Goal: Obtain resource: Obtain resource

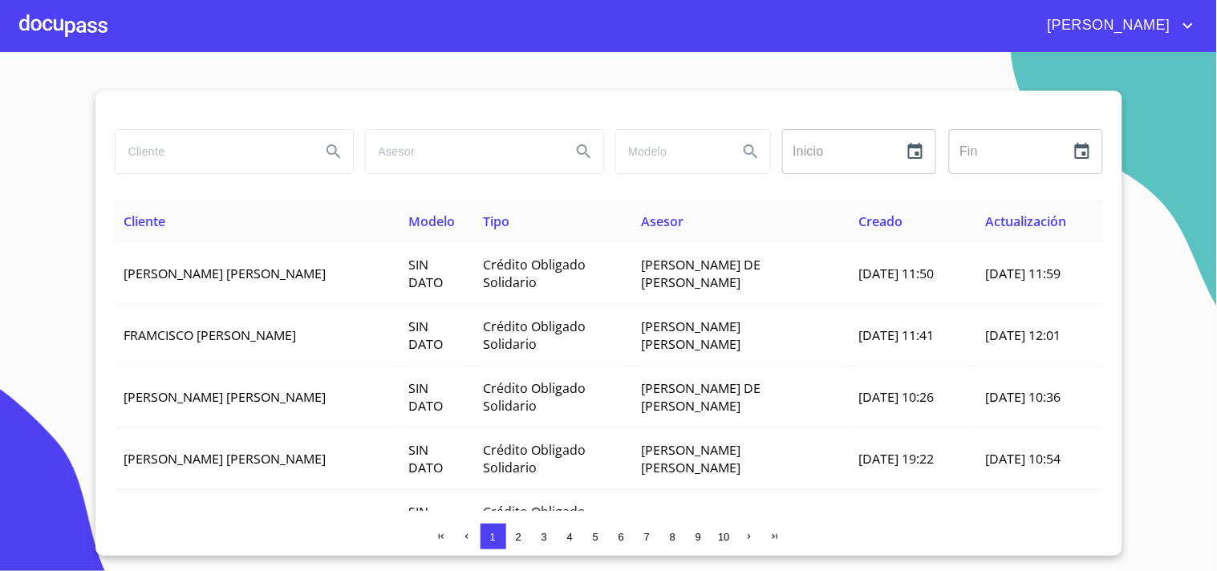
click at [161, 137] on input "search" at bounding box center [212, 151] width 193 height 43
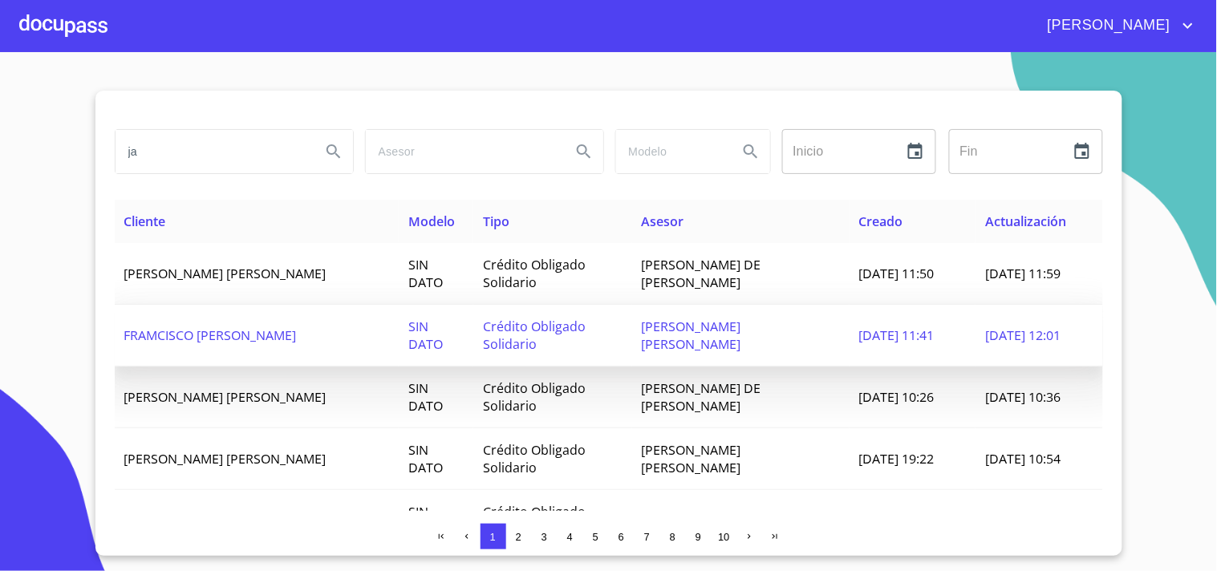
type input "j"
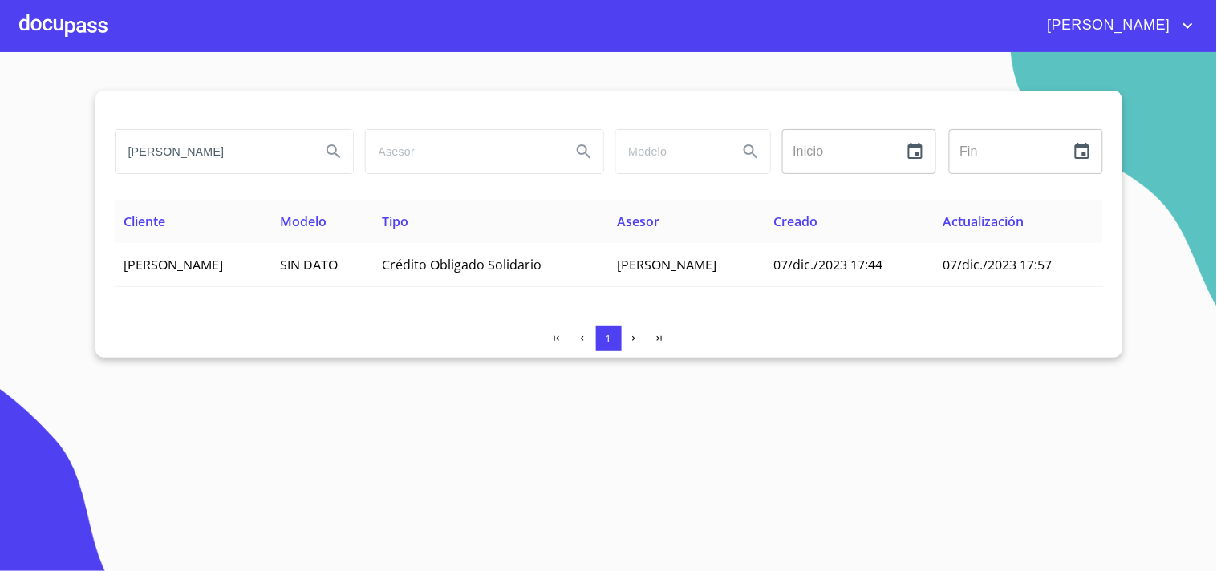
type input "J"
type input "[PERSON_NAME]"
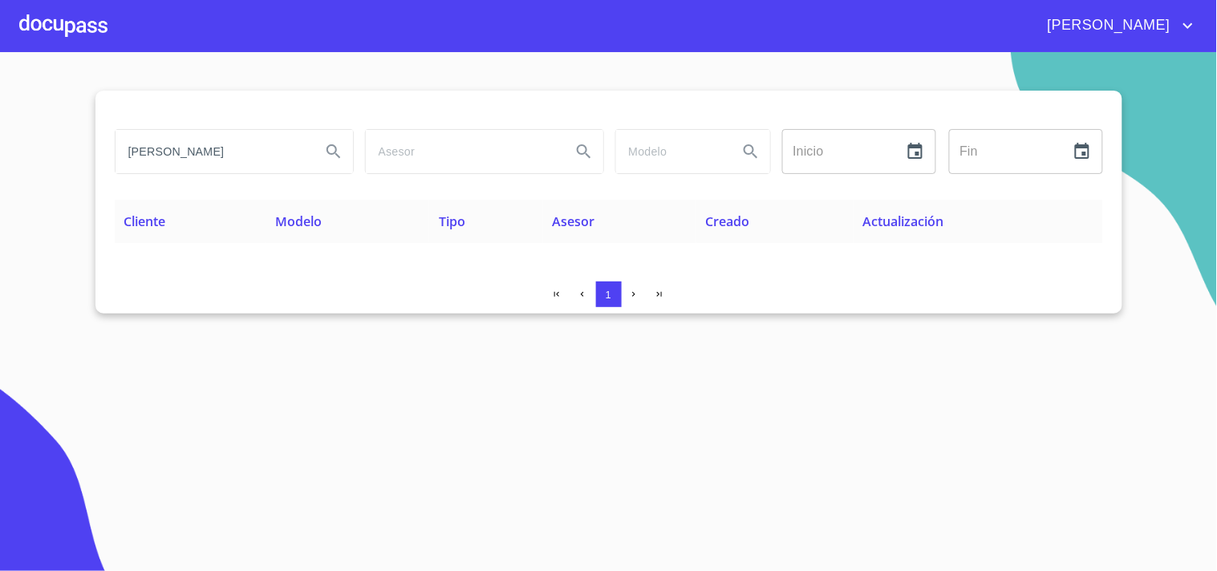
click at [70, 33] on div at bounding box center [63, 25] width 88 height 51
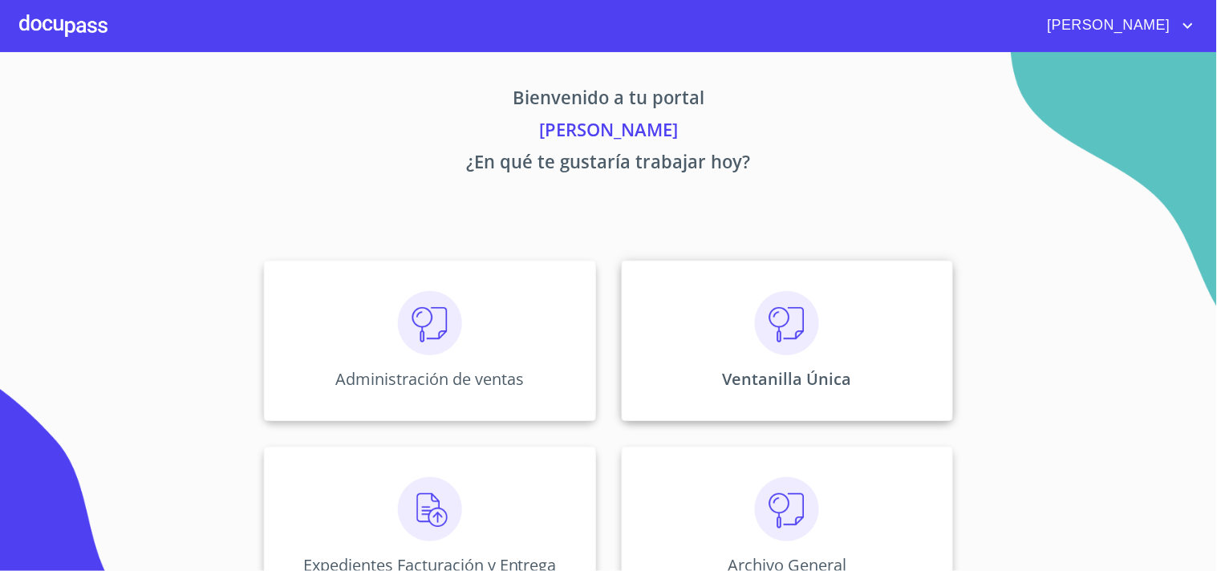
click at [818, 343] on div "Ventanilla Única" at bounding box center [787, 341] width 331 height 160
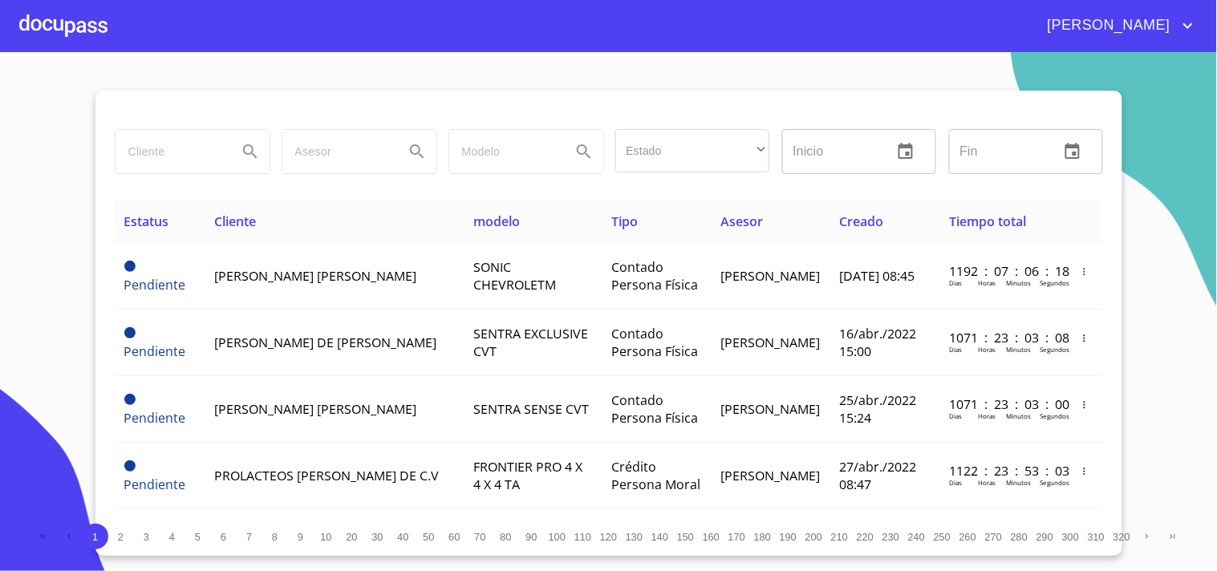
click at [186, 155] on input "search" at bounding box center [170, 151] width 109 height 43
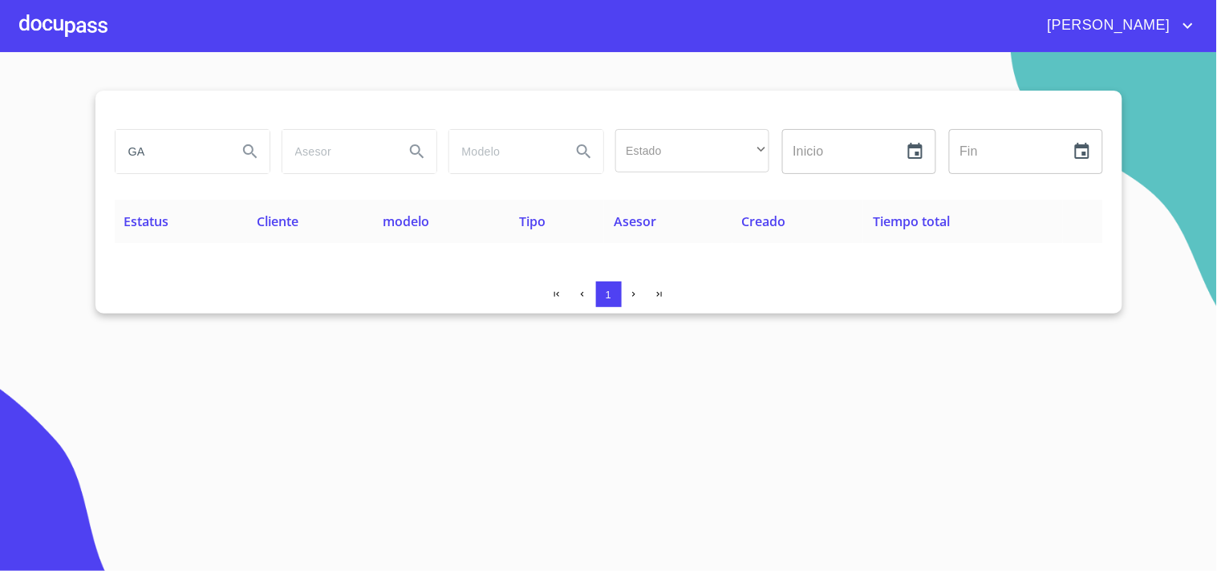
type input "G"
type input "[PERSON_NAME]"
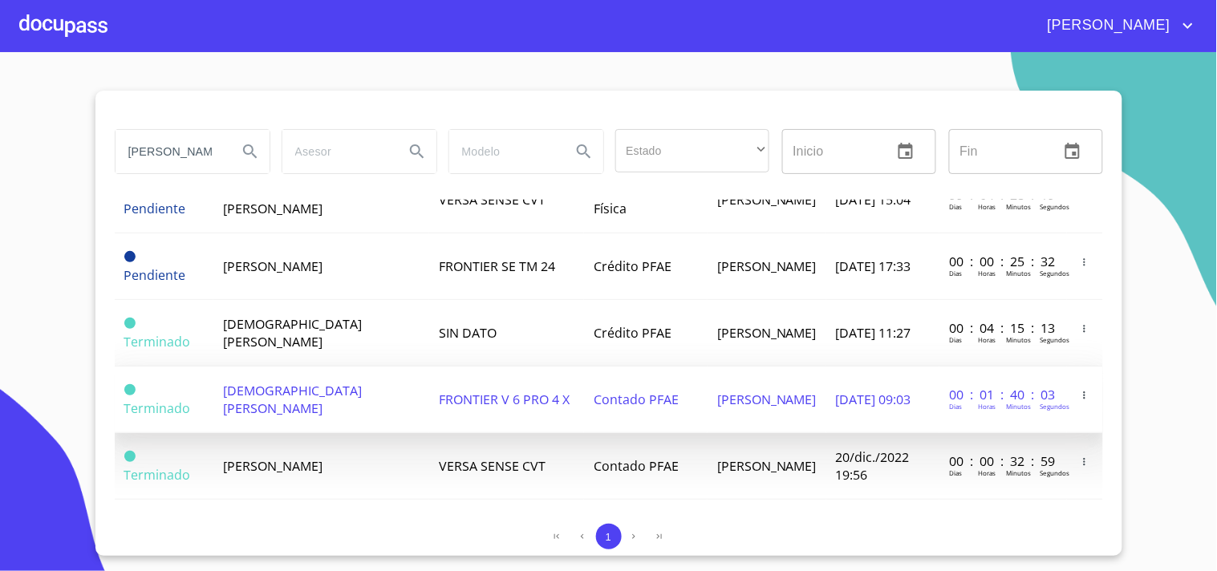
scroll to position [311, 0]
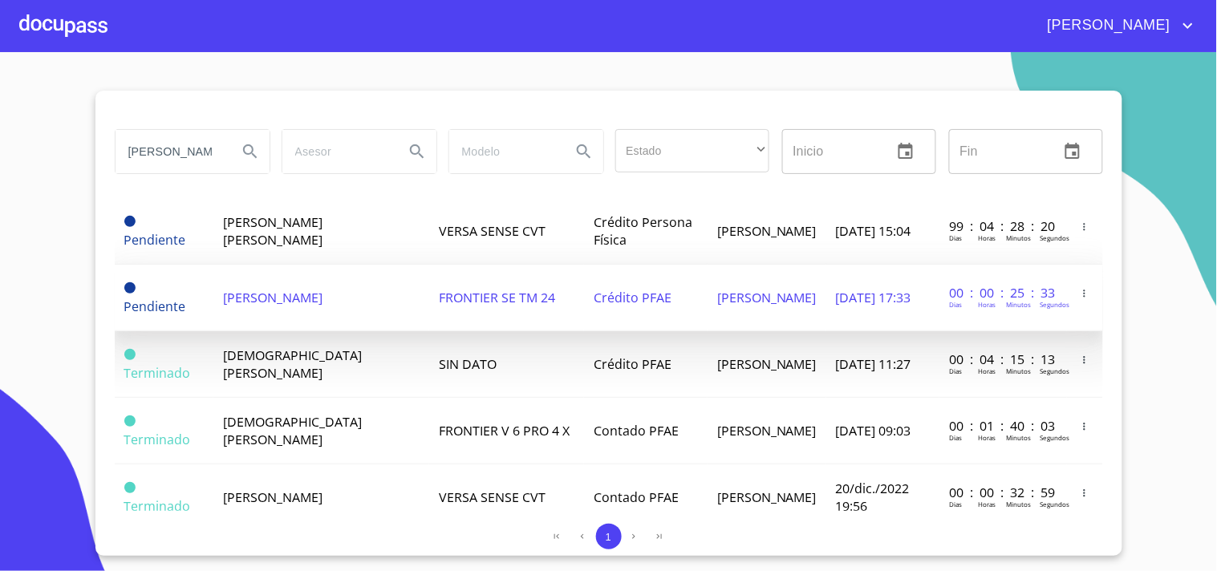
click at [594, 322] on td "Crédito PFAE" at bounding box center [646, 298] width 124 height 67
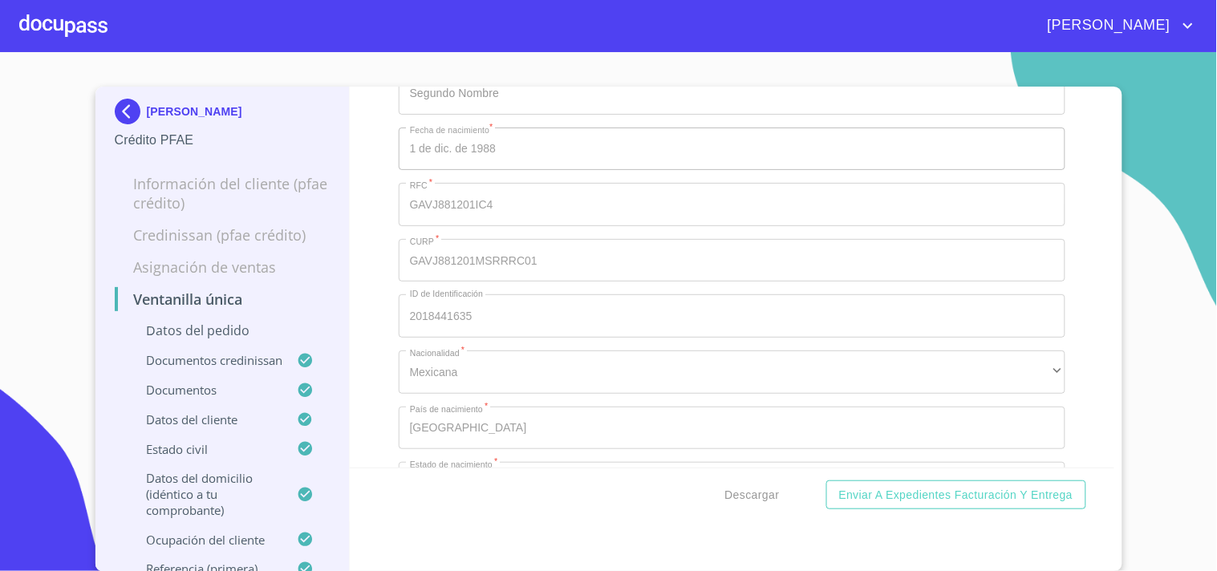
scroll to position [6060, 0]
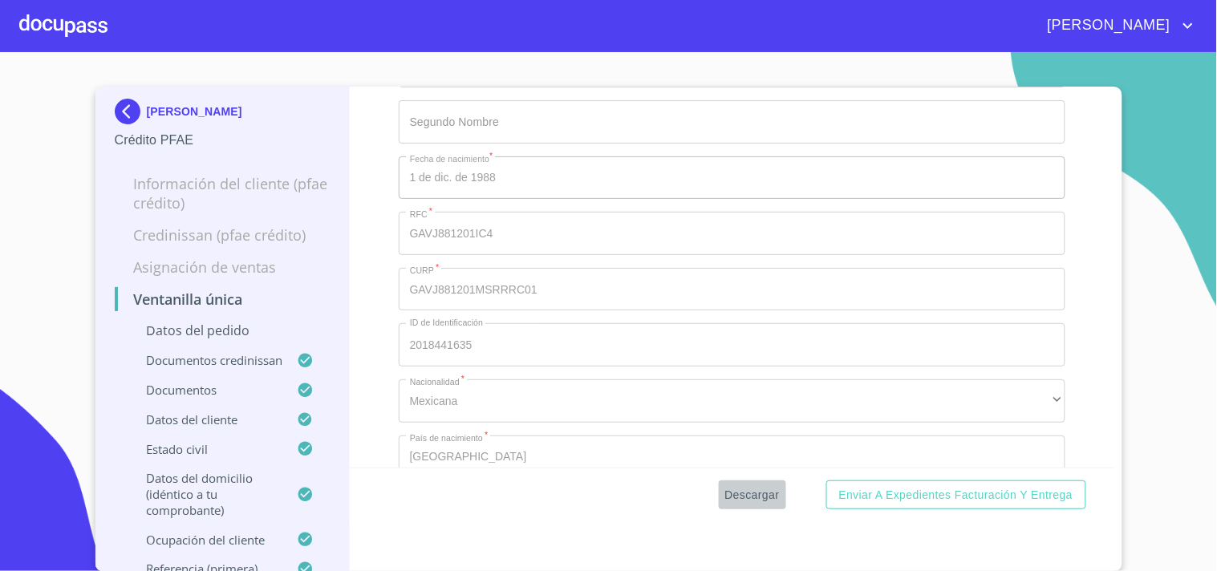
click at [752, 491] on span "Descargar" at bounding box center [752, 495] width 55 height 20
click at [97, 24] on div at bounding box center [63, 25] width 88 height 51
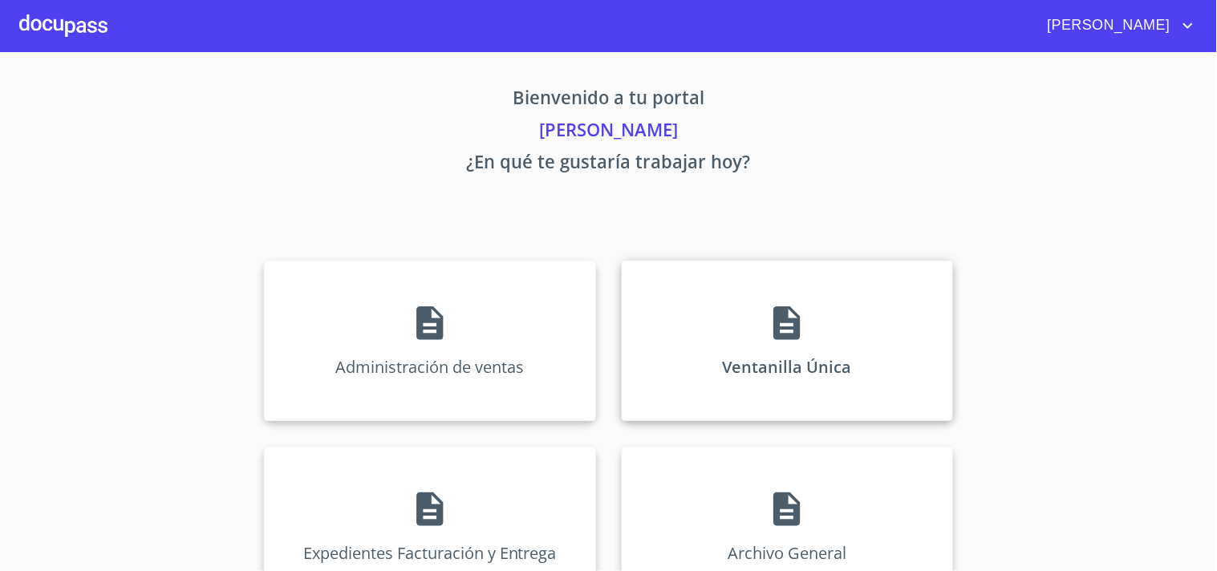
click at [779, 325] on icon at bounding box center [787, 323] width 40 height 40
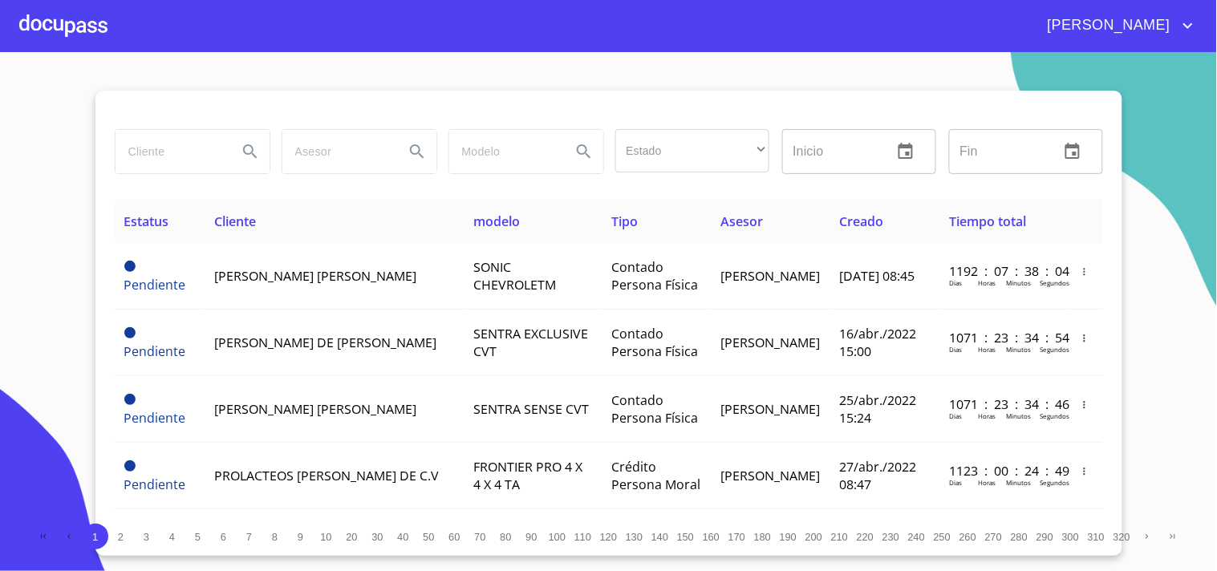
click at [183, 153] on input "search" at bounding box center [170, 151] width 109 height 43
type input "RICARDO BENAVIDES"
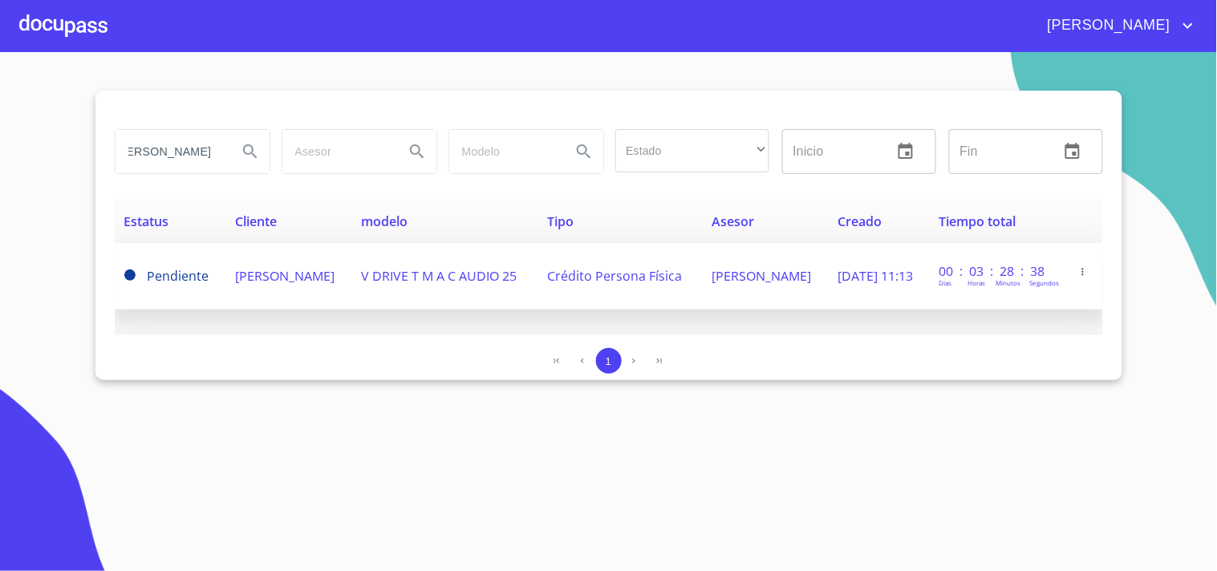
click at [310, 282] on td "RICARDO BENAVIDES DE LUNA" at bounding box center [288, 276] width 127 height 67
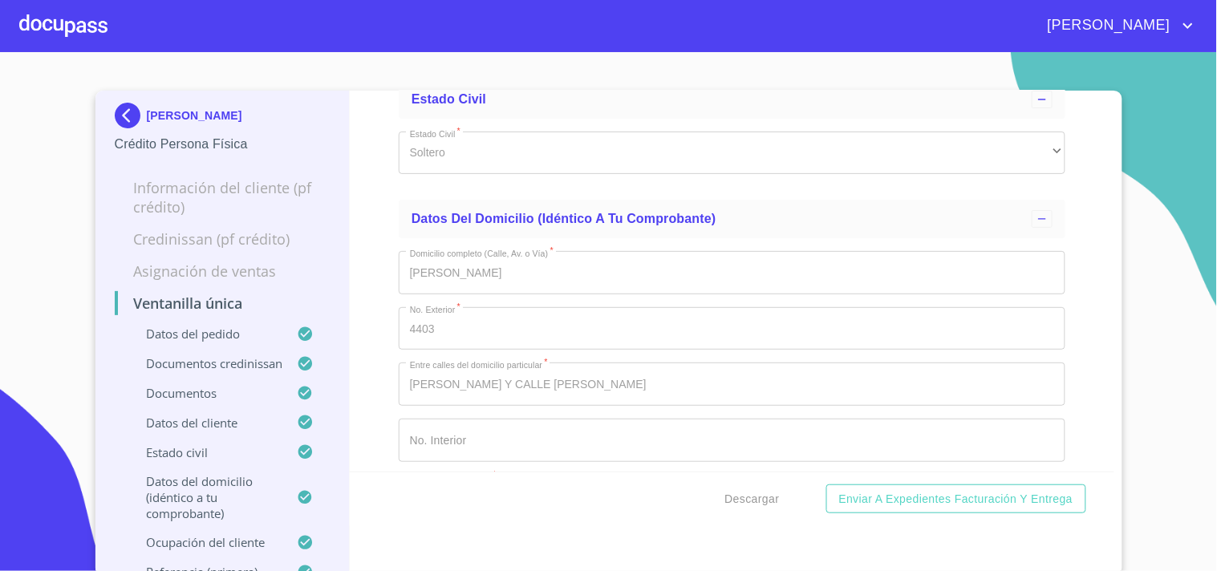
scroll to position [5793, 0]
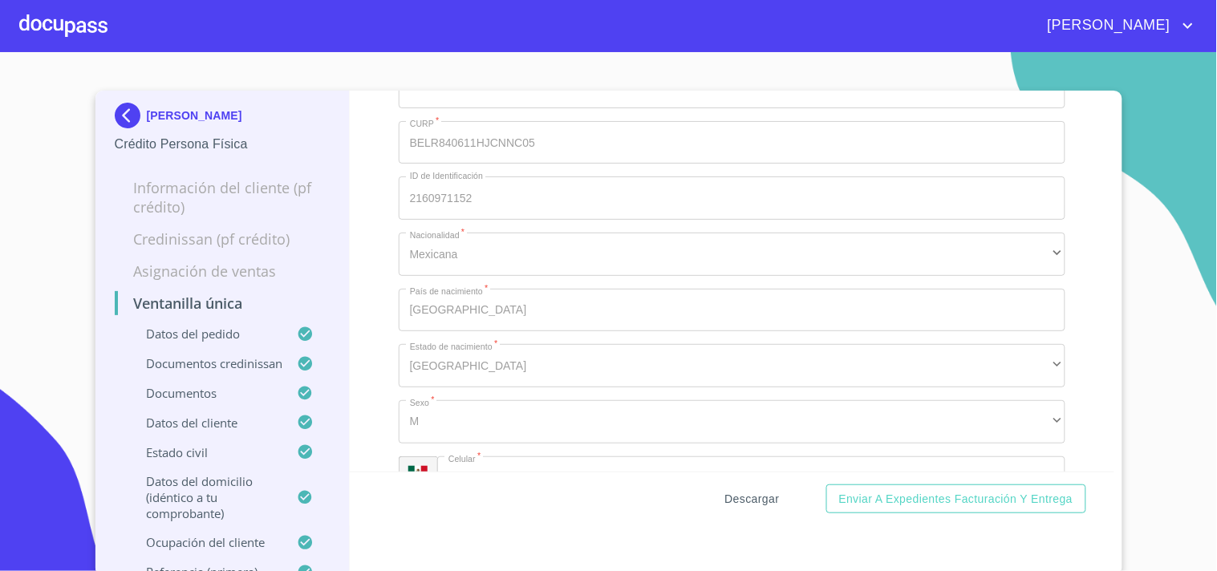
click at [725, 500] on span "Descargar" at bounding box center [752, 499] width 55 height 20
click at [70, 32] on div at bounding box center [63, 25] width 88 height 51
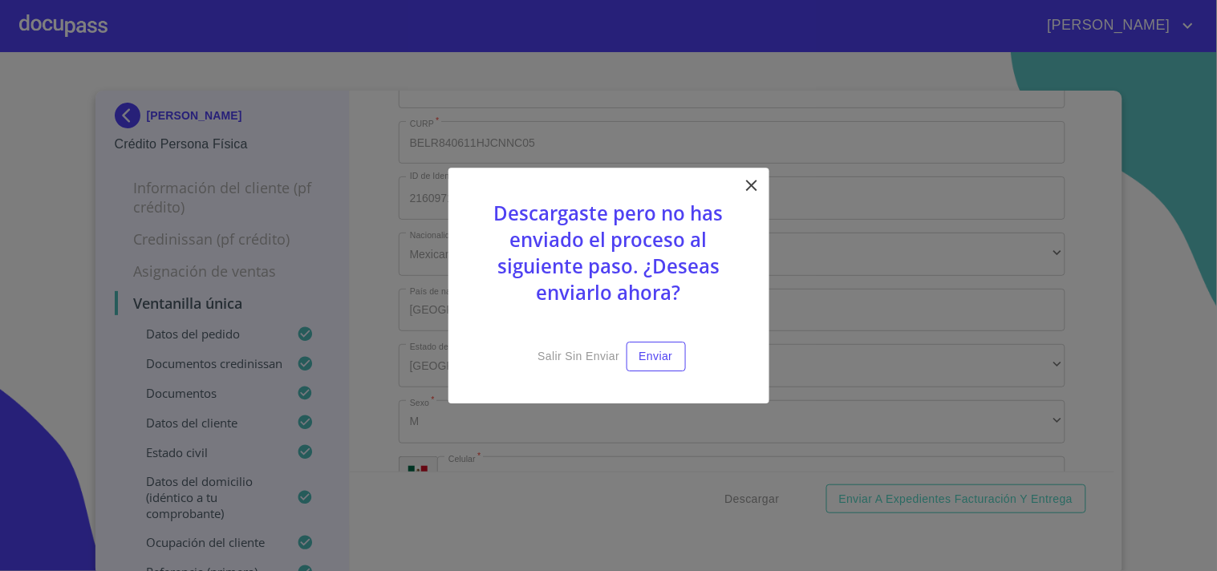
click at [742, 191] on icon at bounding box center [751, 185] width 19 height 19
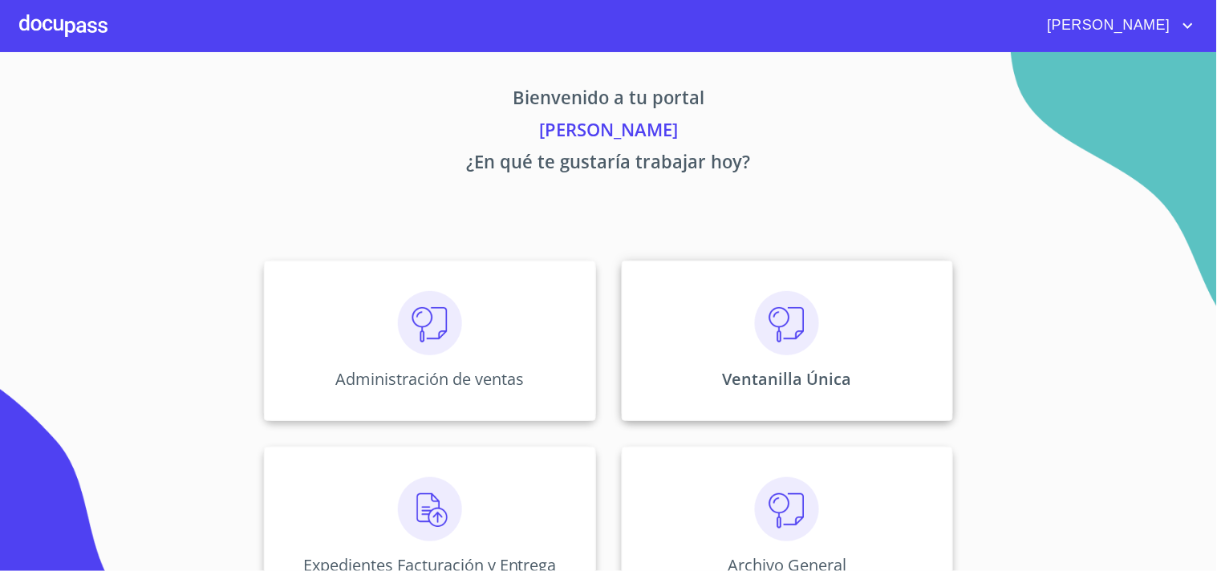
click at [766, 350] on img at bounding box center [787, 323] width 64 height 64
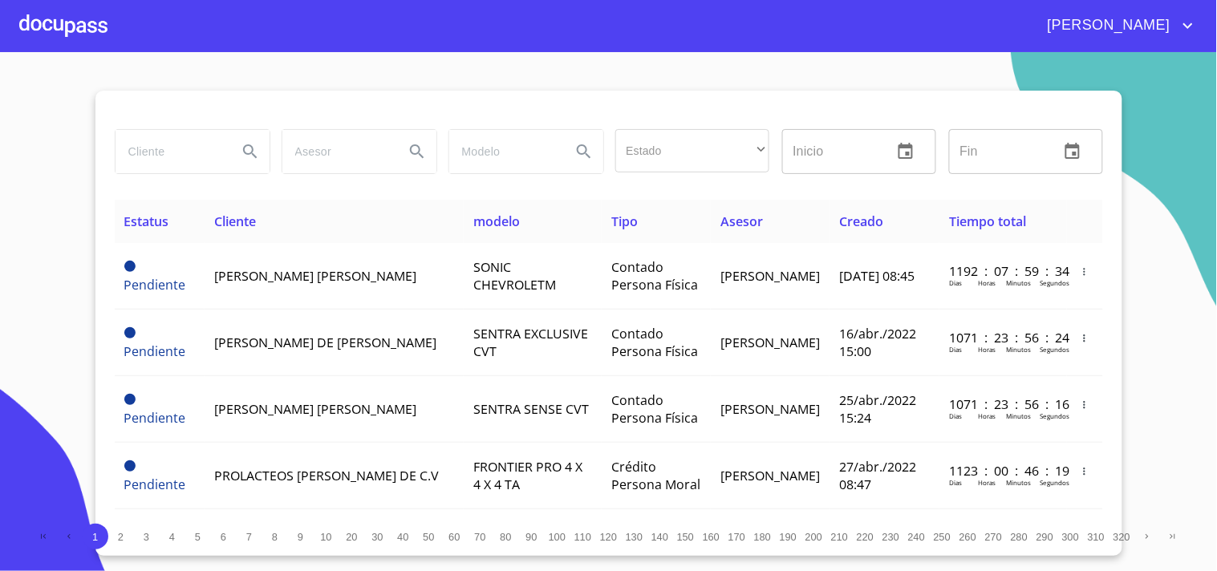
click at [168, 170] on input "search" at bounding box center [170, 151] width 109 height 43
type input "JOSE ANTONIO"
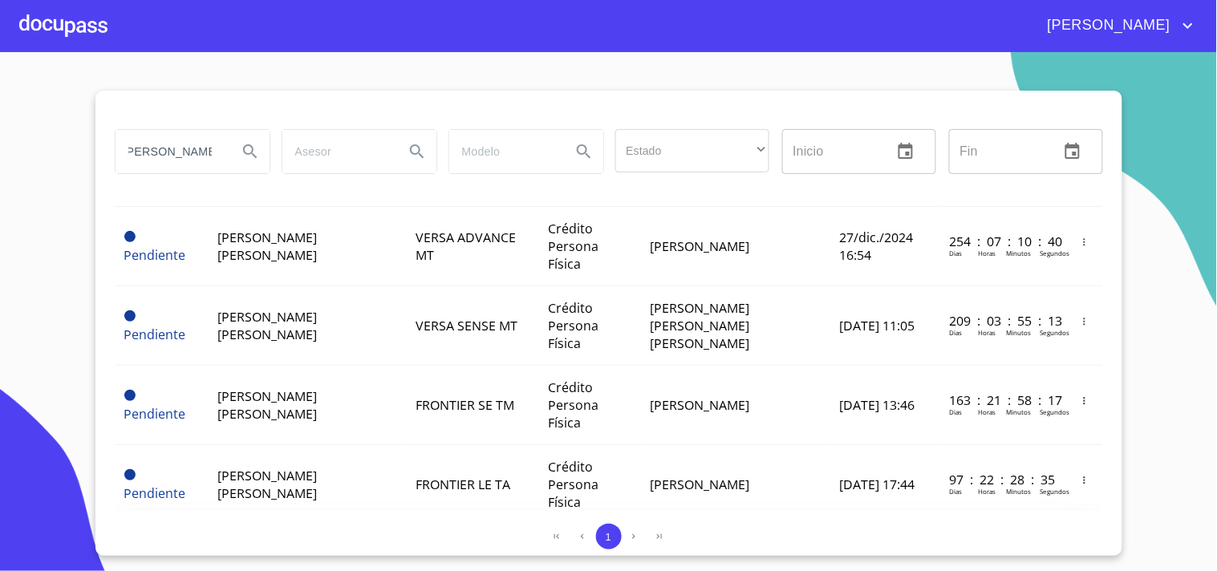
scroll to position [0, 0]
click at [517, 525] on td "VERSA EXCLUSIVE CVT 25 SIN ACC" at bounding box center [472, 564] width 132 height 79
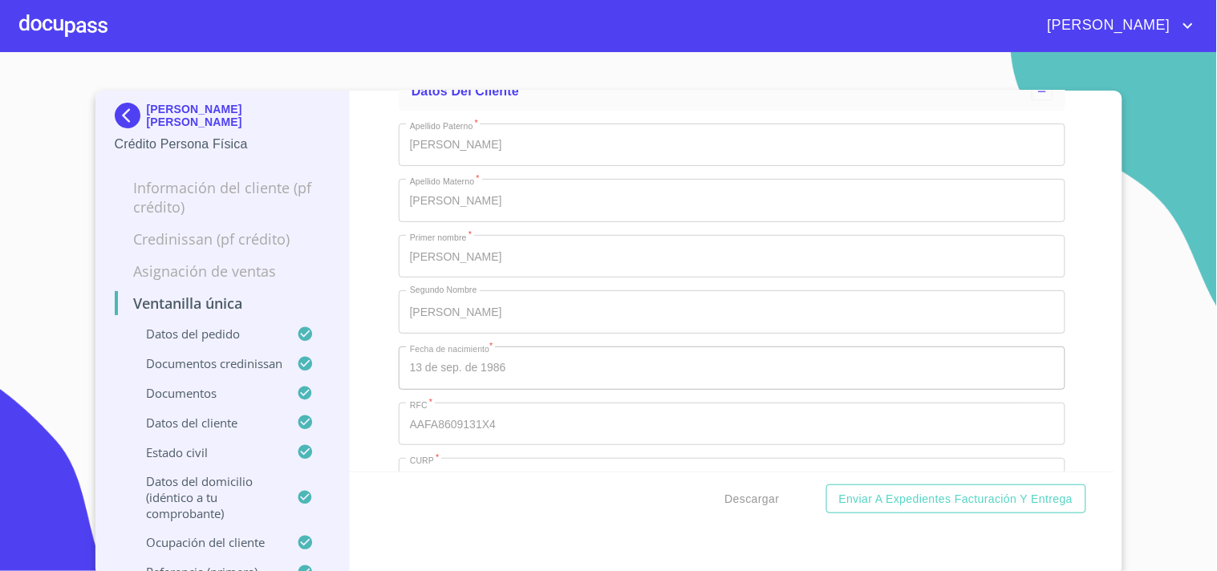
scroll to position [4545, 0]
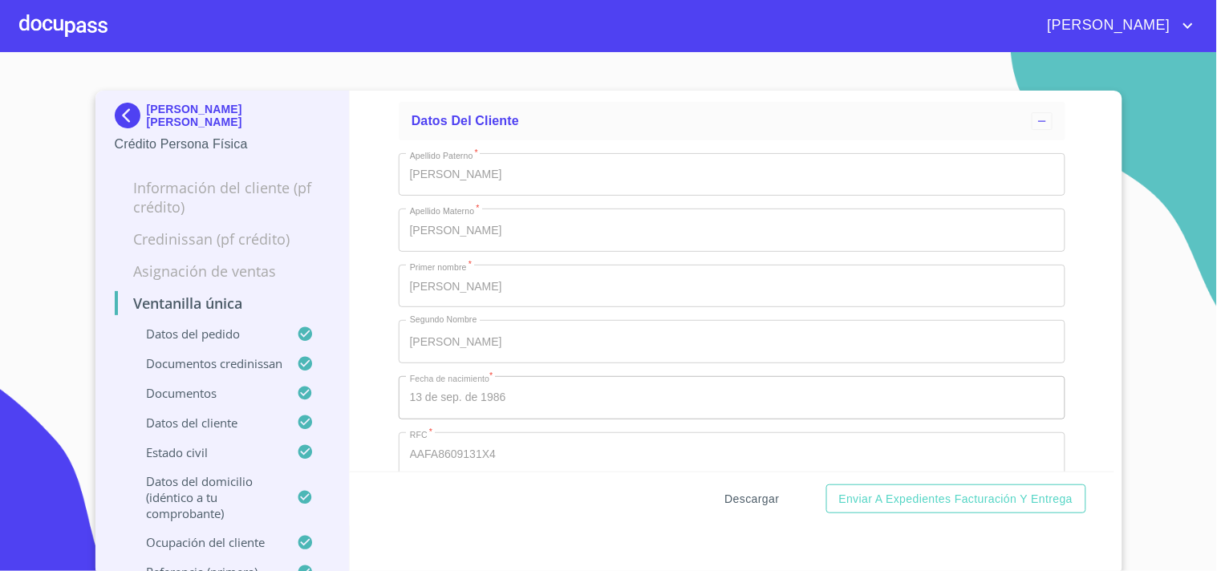
click at [746, 499] on span "Descargar" at bounding box center [752, 499] width 55 height 20
click at [88, 26] on div at bounding box center [63, 25] width 88 height 51
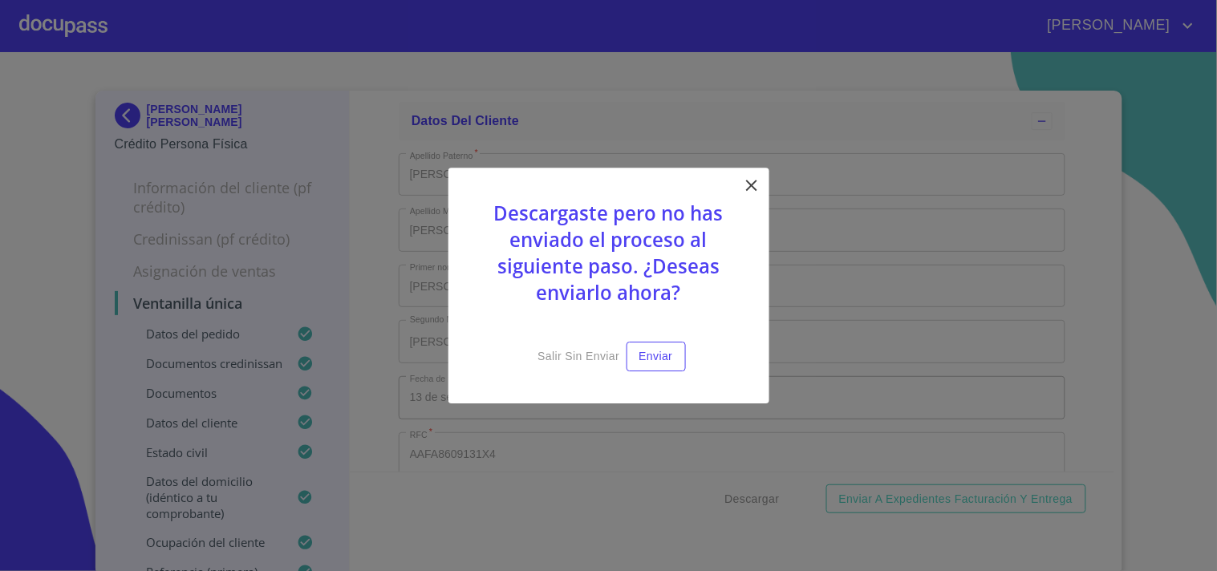
click at [756, 180] on icon at bounding box center [751, 185] width 19 height 19
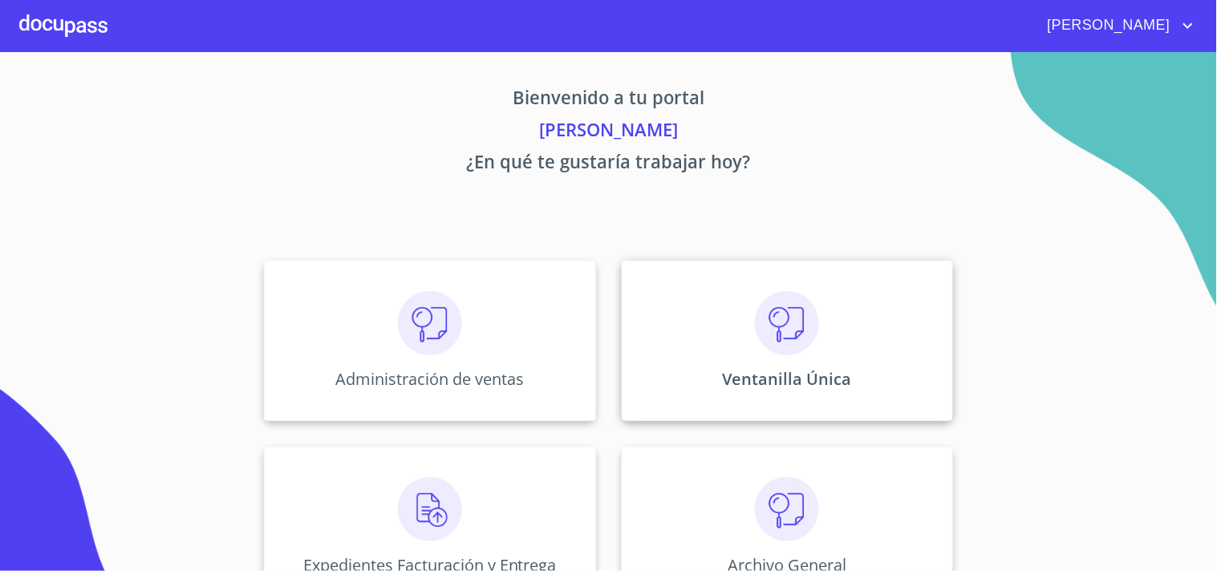
click at [760, 369] on p "Ventanilla Única" at bounding box center [787, 379] width 129 height 22
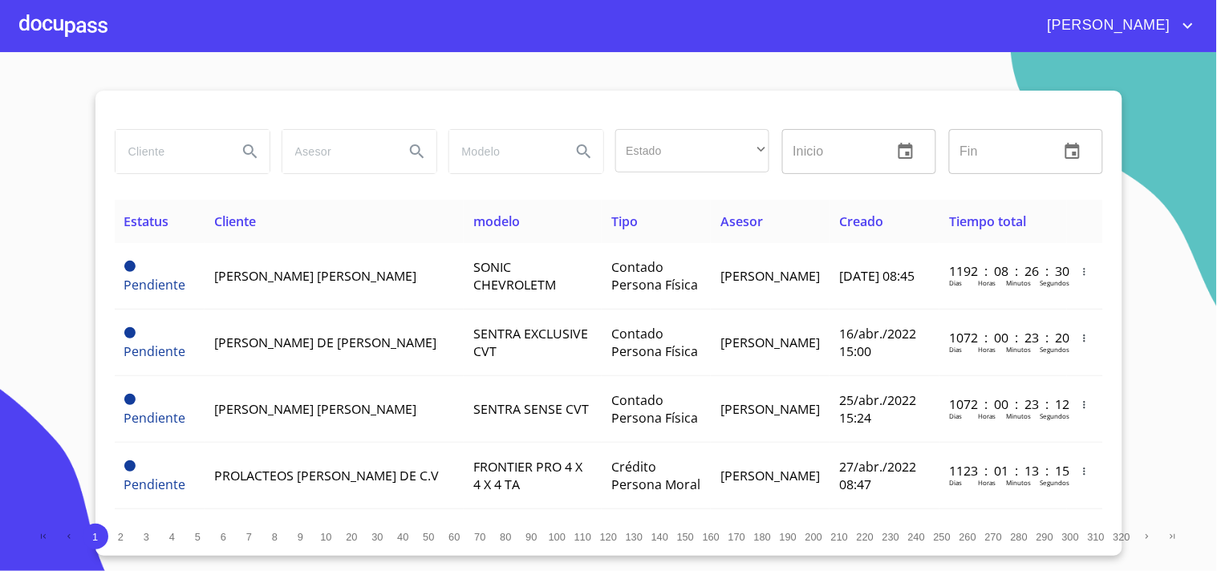
click at [145, 144] on input "search" at bounding box center [170, 151] width 109 height 43
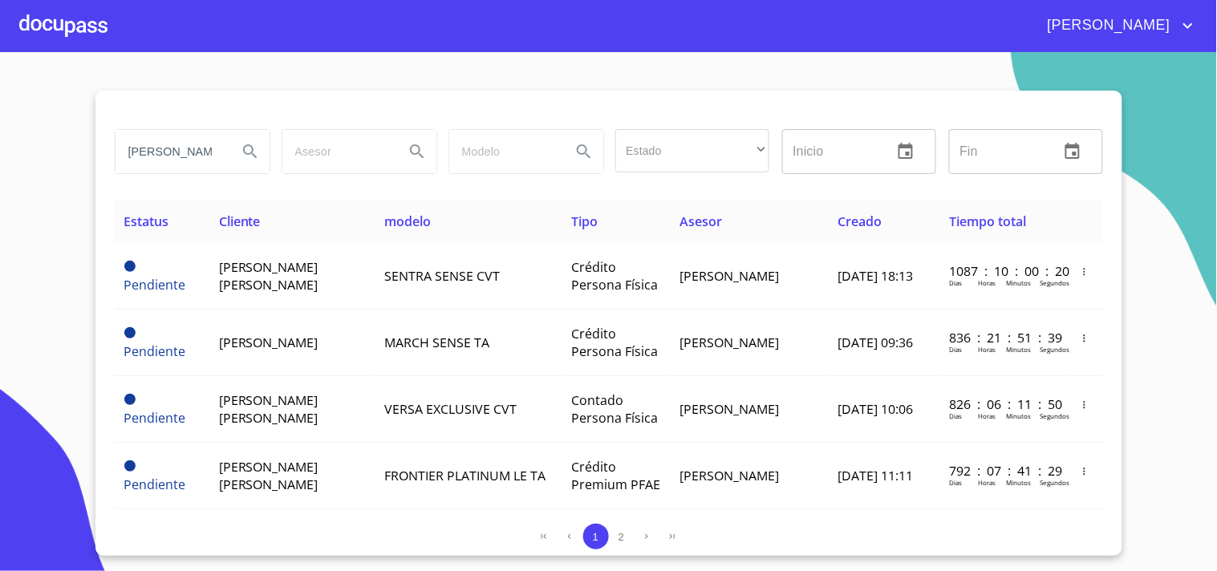
scroll to position [0, 6]
type input "teresa VALDIVIA"
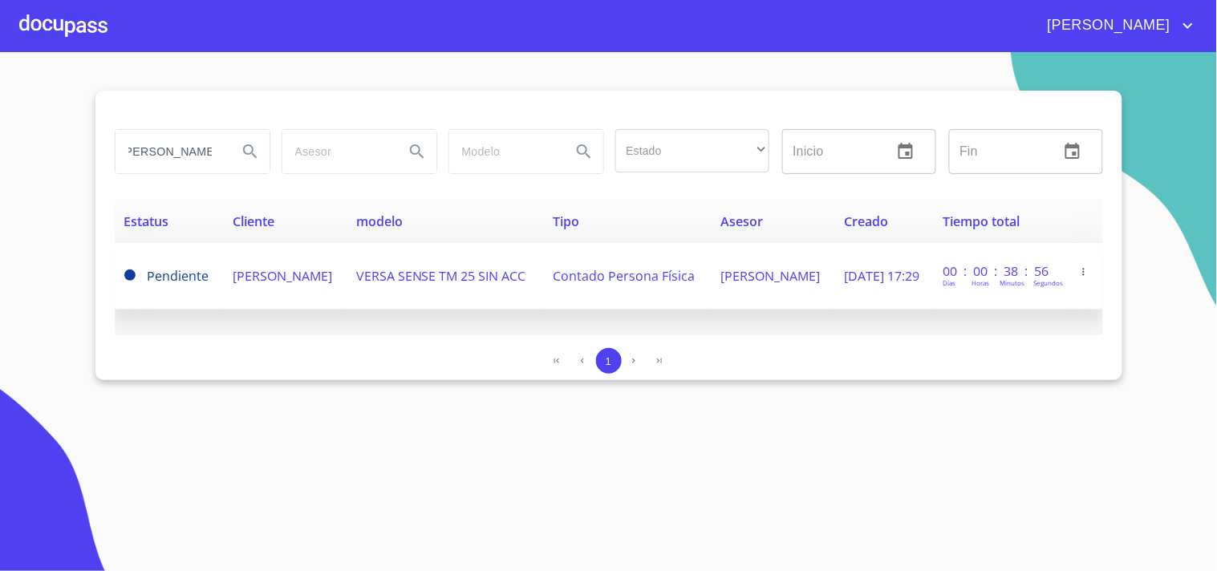
click at [327, 284] on td "[PERSON_NAME]" at bounding box center [285, 276] width 124 height 67
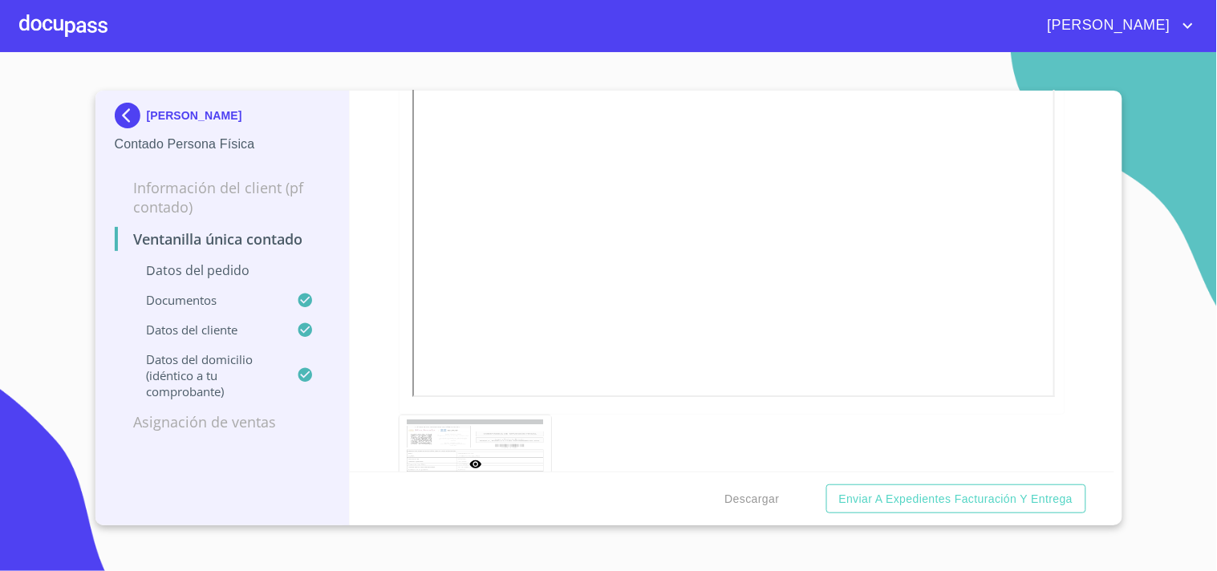
scroll to position [2852, 0]
click at [748, 509] on button "Descargar" at bounding box center [752, 499] width 67 height 30
